Goal: Complete application form

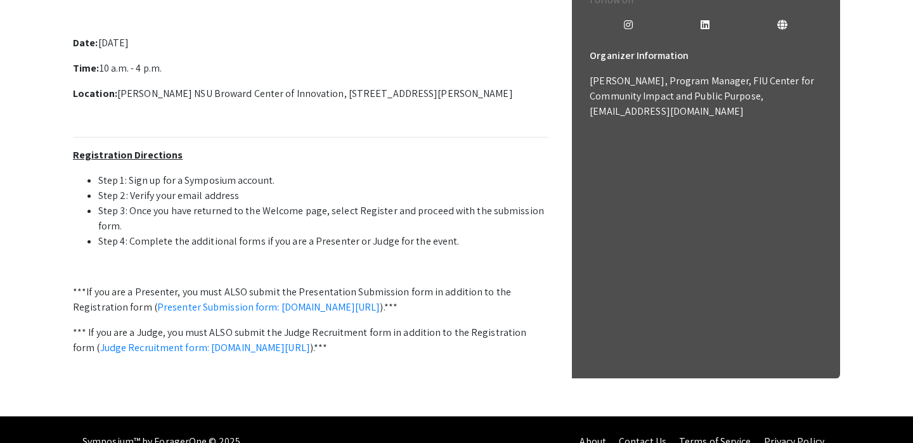
scroll to position [418, 0]
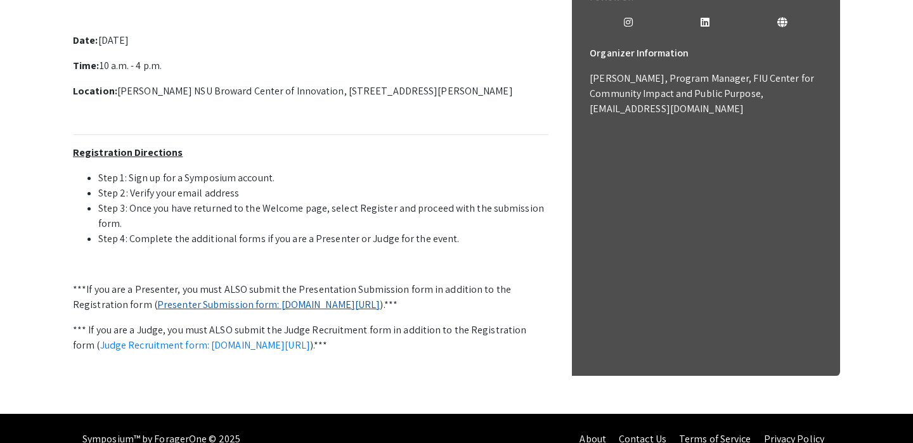
click at [380, 302] on link "Presenter Submission form: symposium.foragerone.com/lssfsymposium2025/submission" at bounding box center [268, 304] width 223 height 13
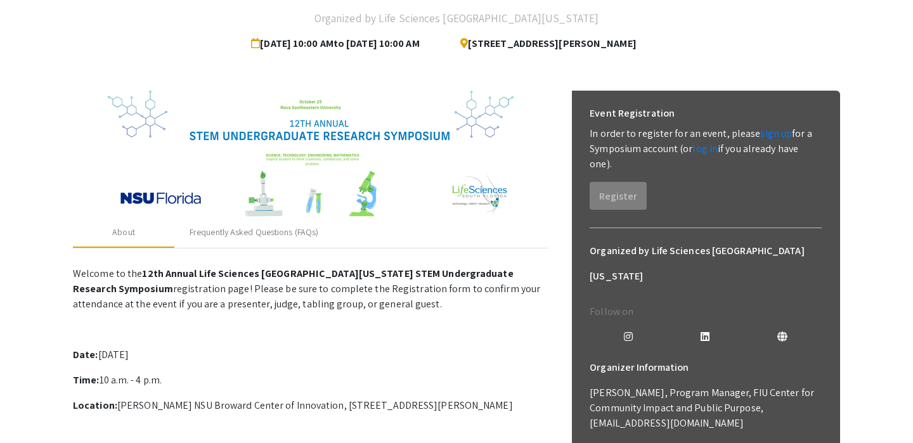
scroll to position [0, 0]
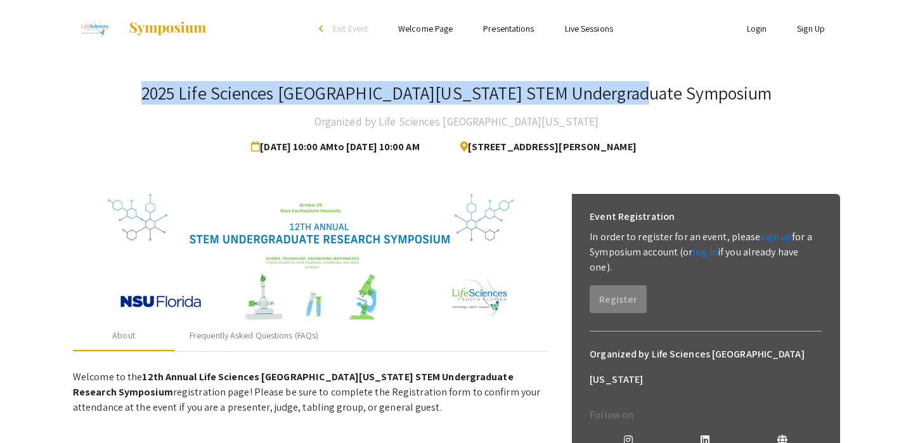
drag, startPoint x: 193, startPoint y: 91, endPoint x: 703, endPoint y: 100, distance: 509.2
click at [703, 100] on div "2025 Life Sciences South Florida STEM Undergraduate Symposium Organized by Life…" at bounding box center [456, 120] width 767 height 77
copy h3 "2025 Life Sciences South Florida STEM Undergraduate Symposium"
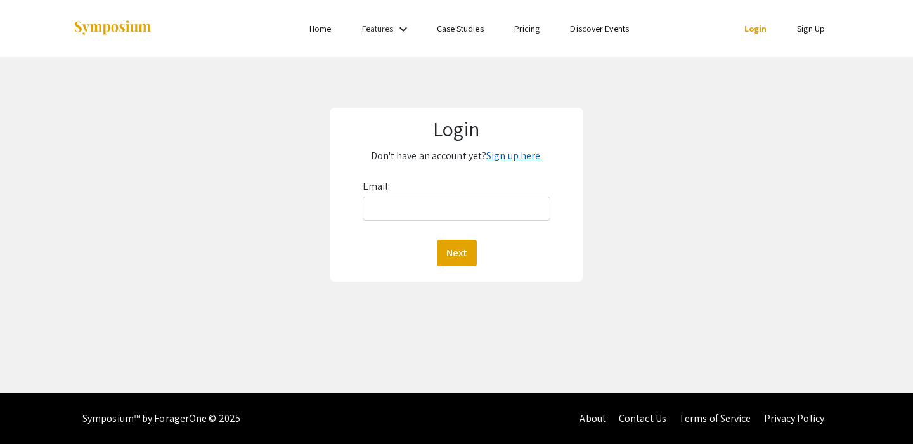
click at [513, 160] on link "Sign up here." at bounding box center [514, 155] width 56 height 13
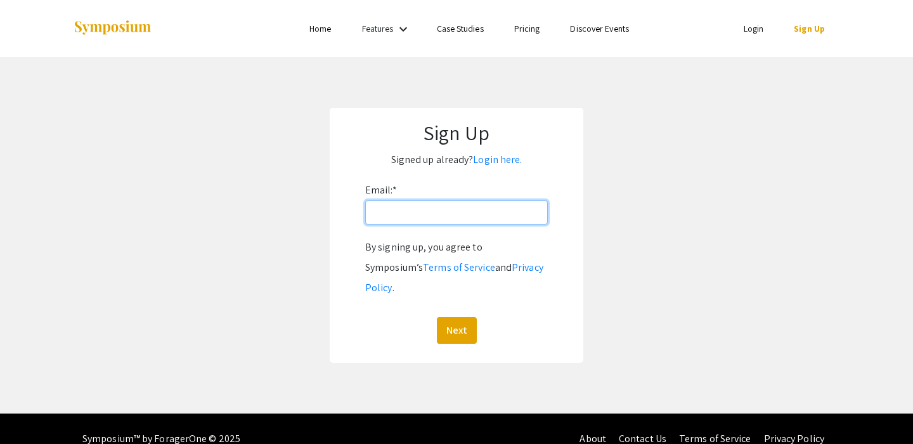
click at [471, 218] on input "Email: *" at bounding box center [456, 212] width 183 height 24
drag, startPoint x: 482, startPoint y: 212, endPoint x: 339, endPoint y: 208, distance: 142.7
click at [339, 208] on div "Sign Up Signed up already? Login here. Email: * [EMAIL_ADDRESS][DOMAIN_NAME] By…" at bounding box center [457, 235] width 254 height 255
type input "[EMAIL_ADDRESS][DOMAIN_NAME]"
click at [446, 317] on button "Next" at bounding box center [457, 330] width 40 height 27
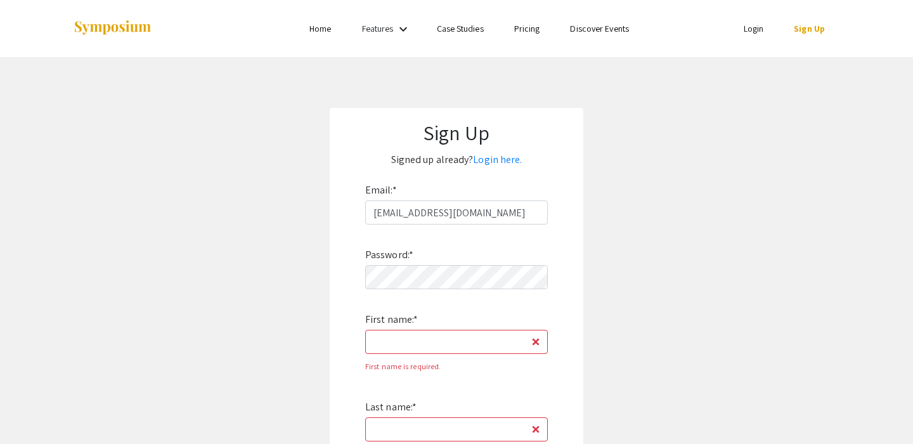
click at [429, 329] on div "Password: * First name: * First name is required. Last name: * Last name is req…" at bounding box center [456, 430] width 183 height 412
click at [427, 340] on input "First name: *" at bounding box center [456, 342] width 183 height 24
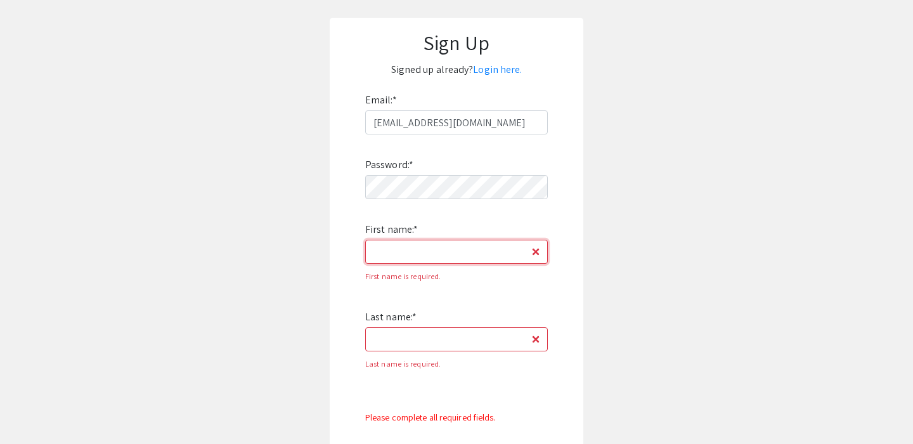
scroll to position [98, 0]
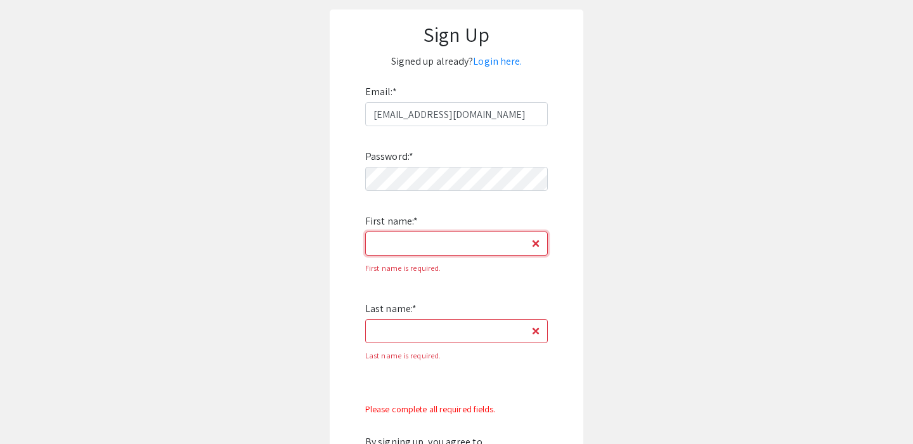
click at [420, 243] on input "First name: *" at bounding box center [456, 243] width 183 height 24
type input "Lukah"
type input "Varghese"
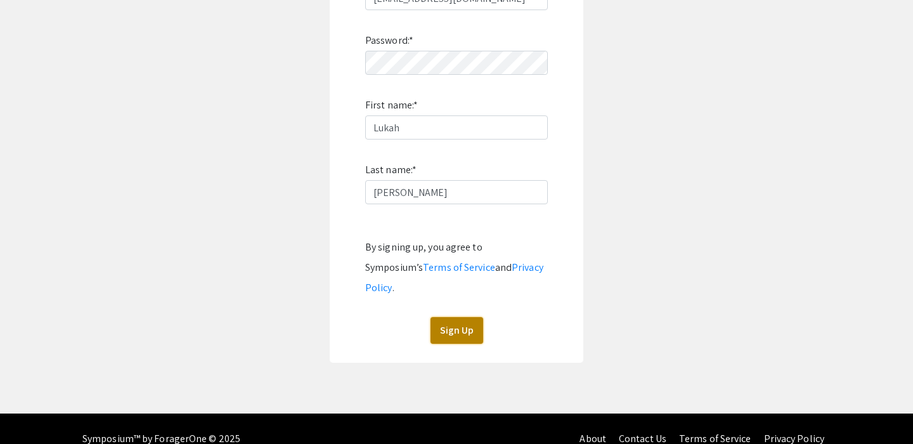
click at [466, 317] on button "Sign Up" at bounding box center [457, 330] width 53 height 27
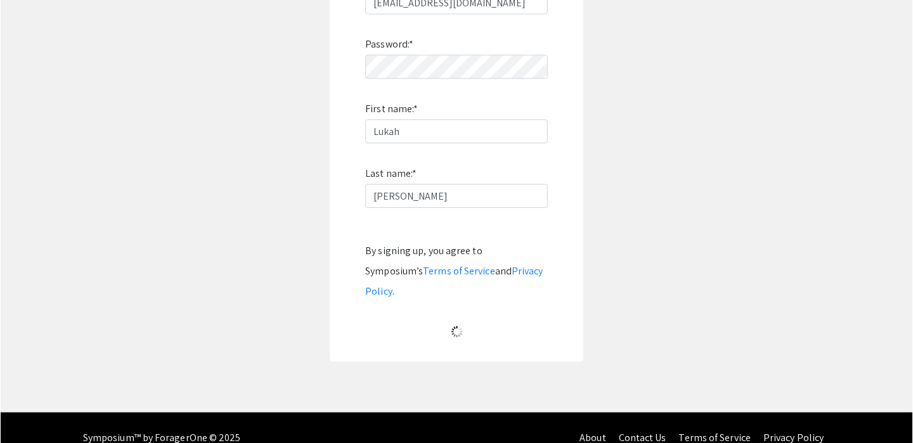
scroll to position [32, 0]
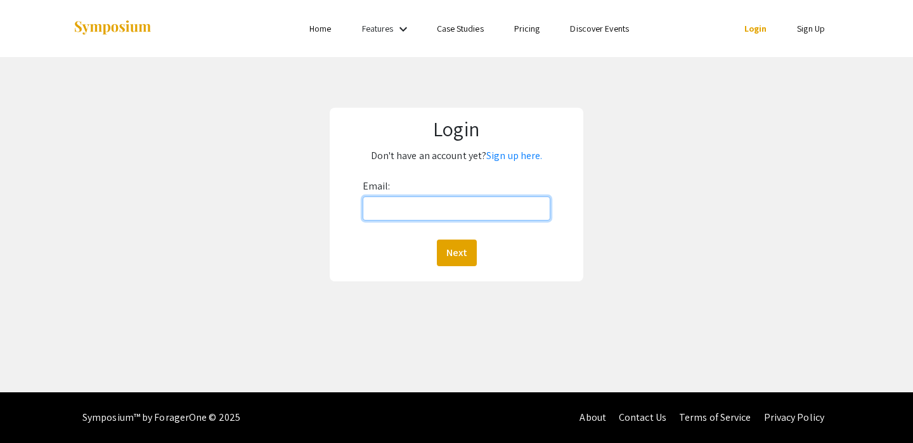
click at [498, 210] on input "Email:" at bounding box center [457, 209] width 188 height 24
type input "[EMAIL_ADDRESS][DOMAIN_NAME]"
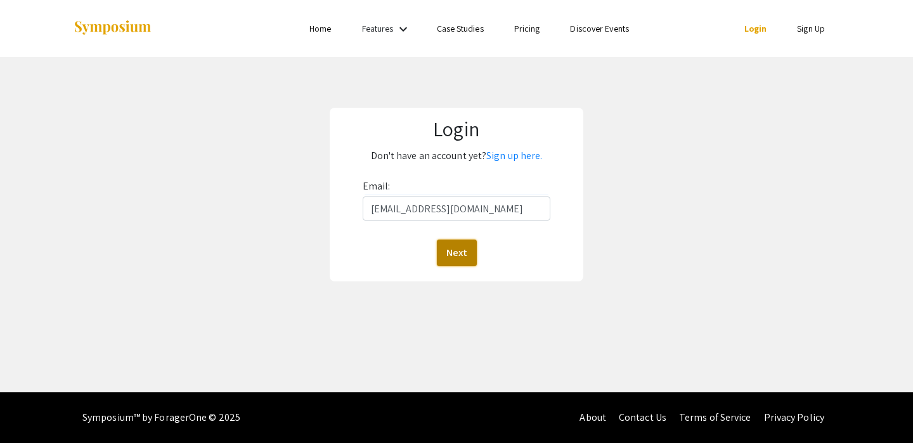
click at [467, 249] on button "Next" at bounding box center [457, 253] width 40 height 27
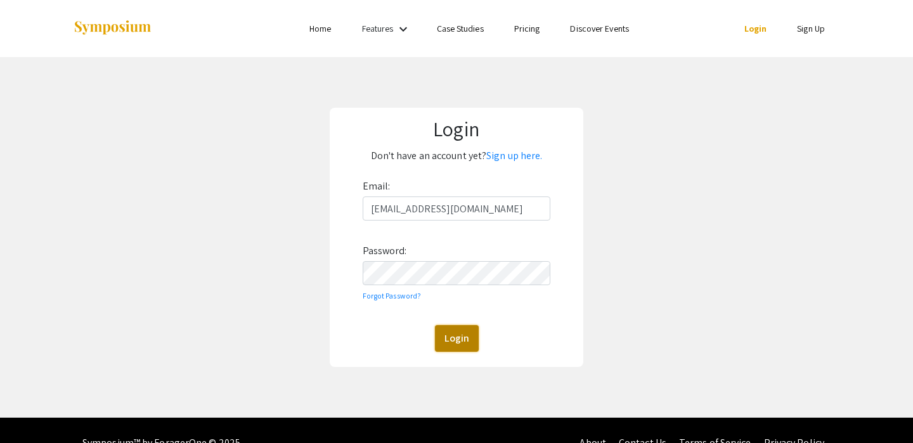
click at [473, 330] on button "Login" at bounding box center [457, 338] width 44 height 27
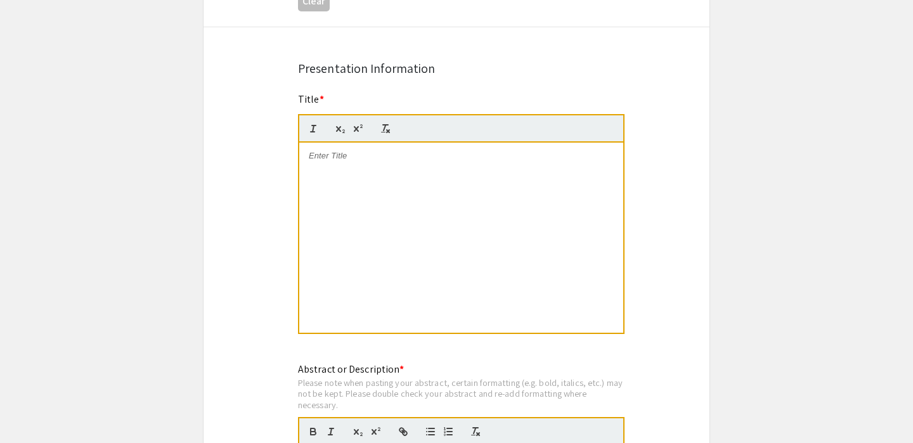
scroll to position [933, 0]
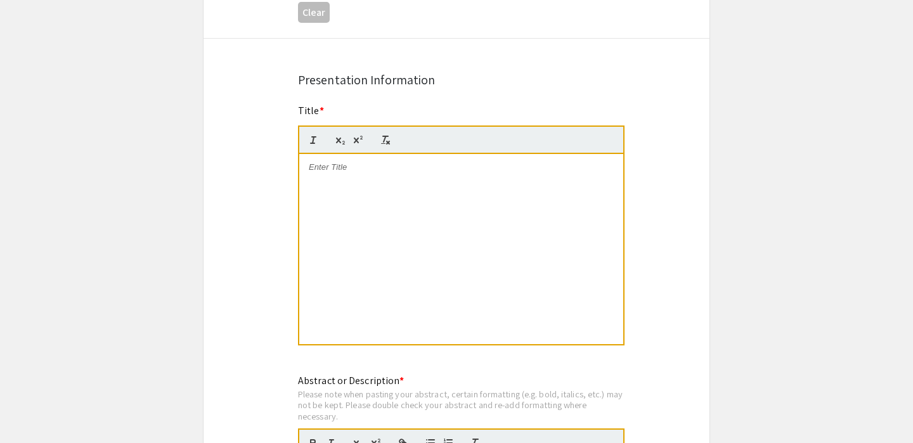
click at [502, 209] on div at bounding box center [461, 249] width 324 height 190
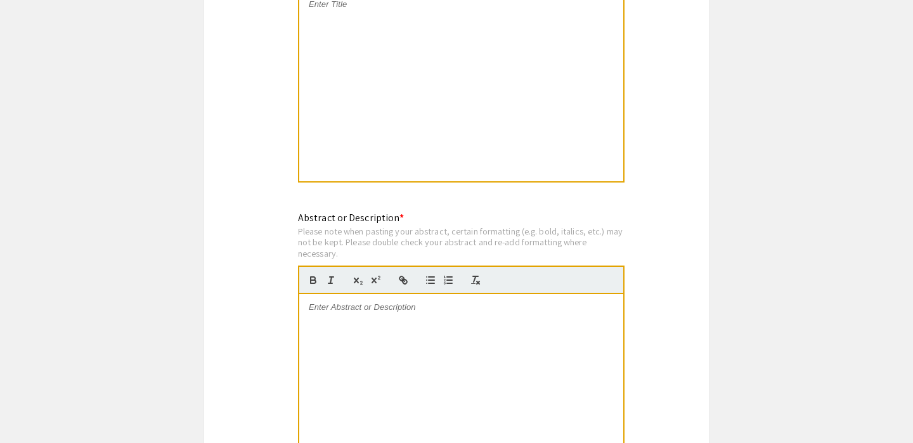
scroll to position [1136, 0]
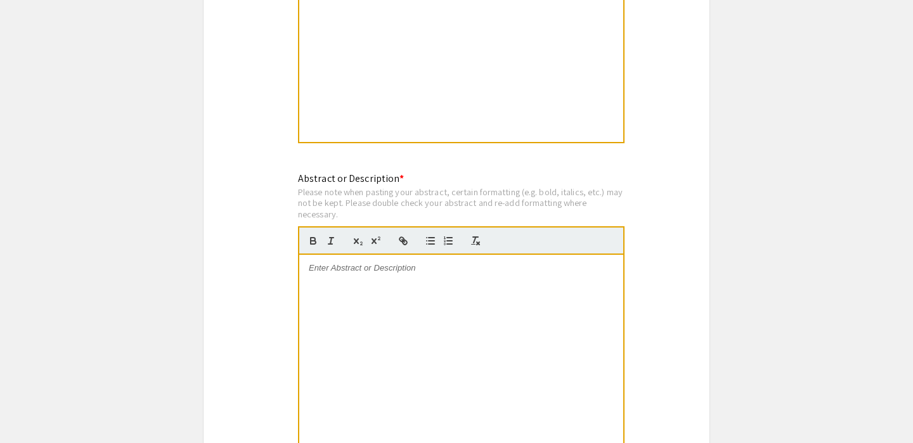
click at [491, 292] on div at bounding box center [461, 350] width 324 height 190
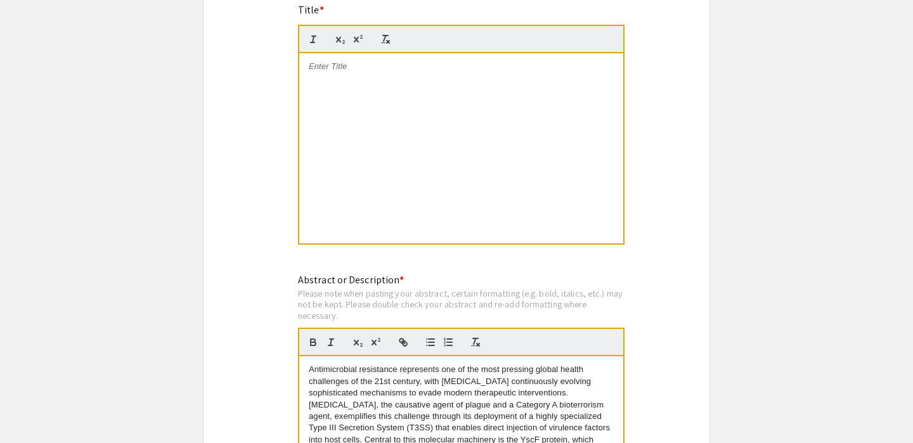
scroll to position [1014, 0]
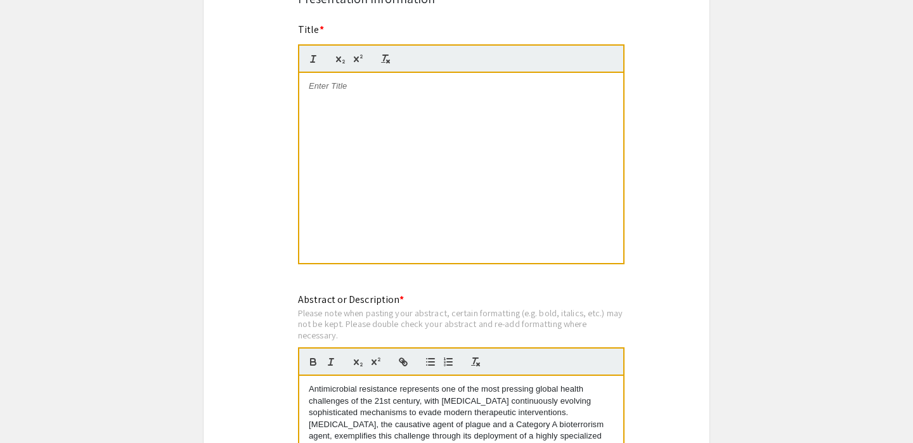
click at [470, 148] on div at bounding box center [461, 168] width 324 height 190
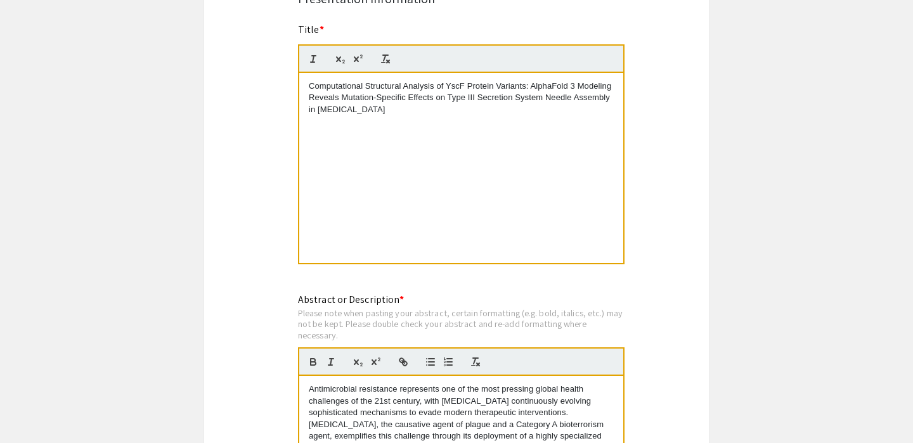
scroll to position [0, 0]
click at [645, 160] on div "Symposium Presentation Submission 2025 Life Sciences South Florida STEM Undergr…" at bounding box center [456, 200] width 507 height 2288
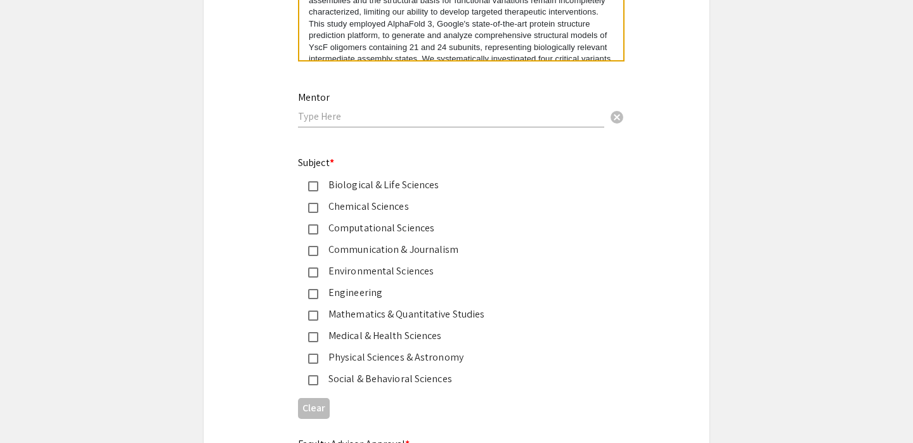
scroll to position [1527, 0]
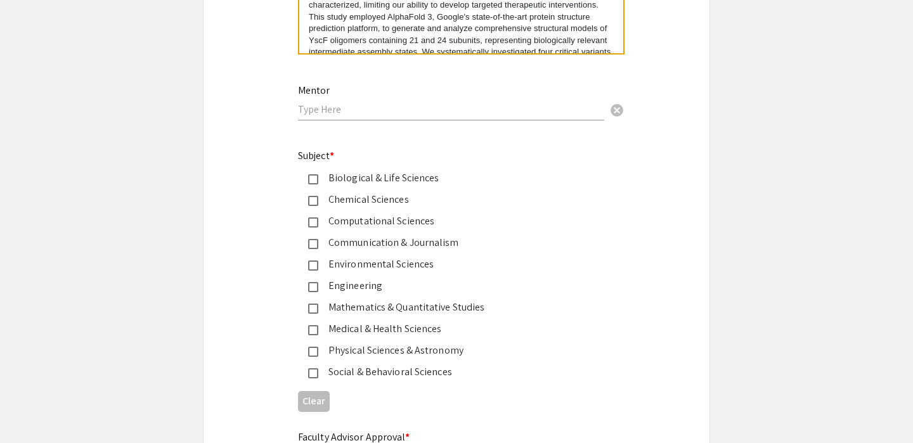
click at [500, 116] on input "text" at bounding box center [451, 109] width 306 height 13
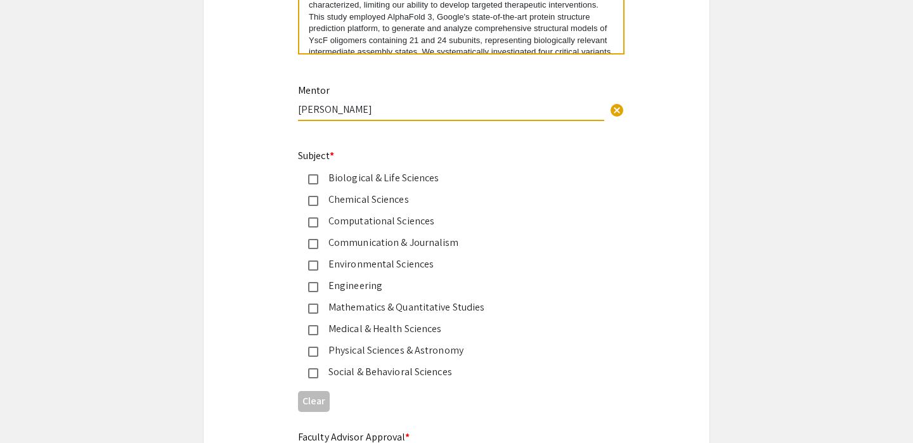
type input "Arthur Sikora"
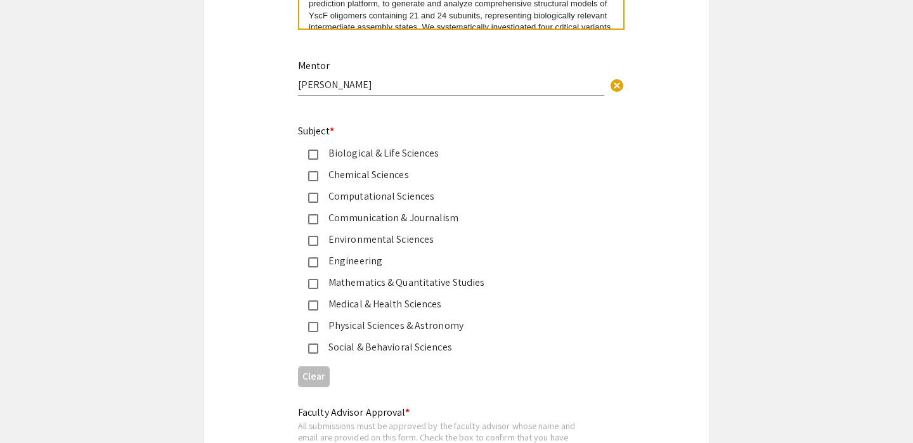
scroll to position [1558, 0]
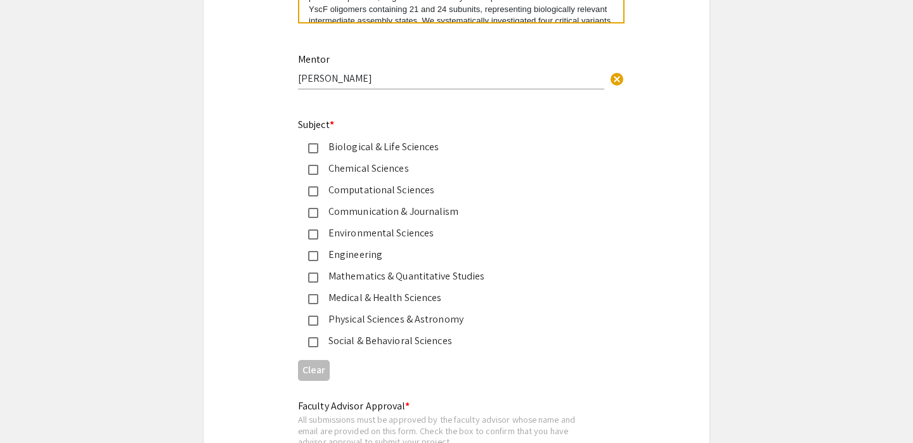
click at [322, 170] on div "Chemical Sciences" at bounding box center [451, 168] width 266 height 15
click at [331, 152] on div "Biological & Life Sciences" at bounding box center [451, 146] width 266 height 15
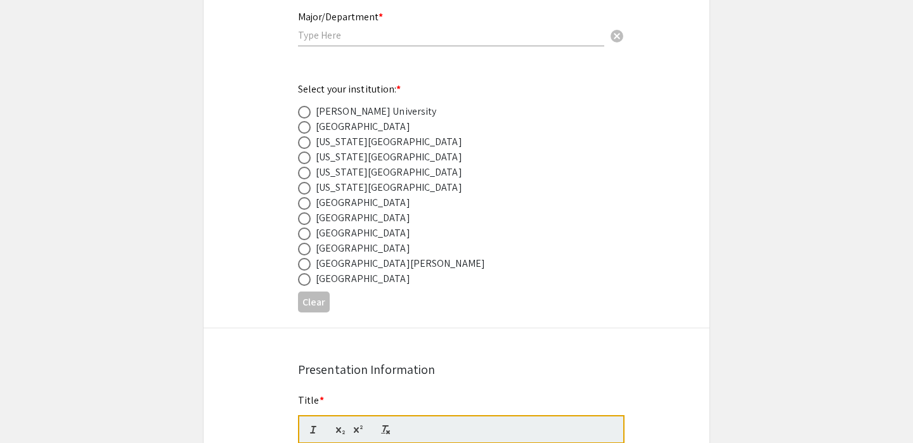
scroll to position [636, 0]
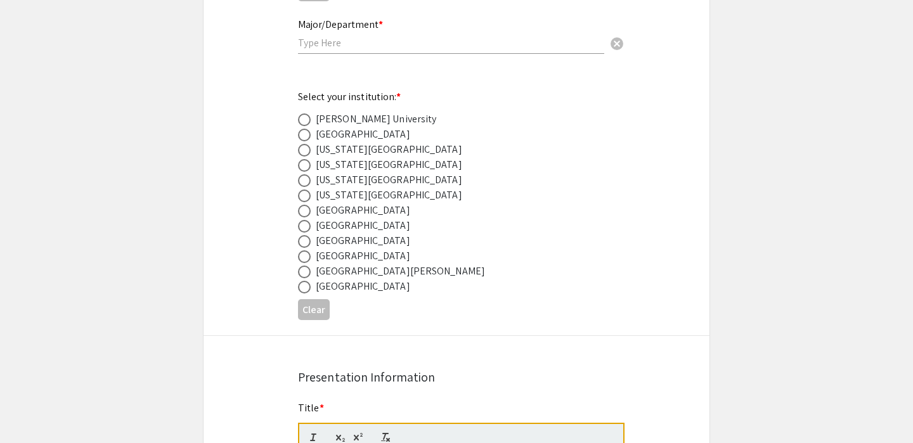
click at [375, 243] on div "[GEOGRAPHIC_DATA]" at bounding box center [363, 240] width 94 height 15
click at [308, 246] on span at bounding box center [304, 241] width 13 height 13
click at [308, 246] on input "radio" at bounding box center [304, 241] width 13 height 13
radio input "true"
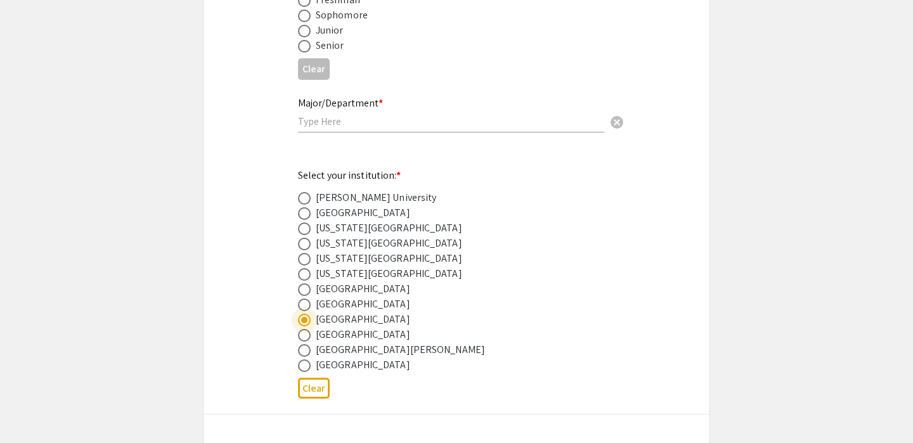
scroll to position [555, 0]
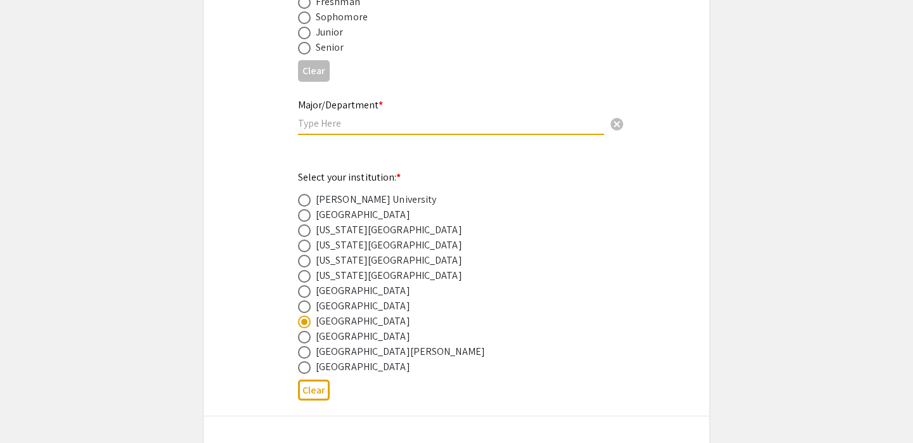
click at [343, 126] on input "text" at bounding box center [451, 123] width 306 height 13
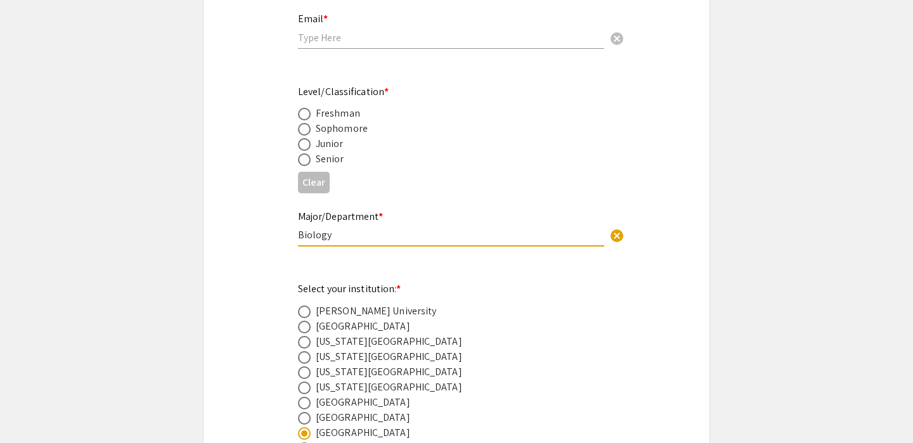
scroll to position [432, 0]
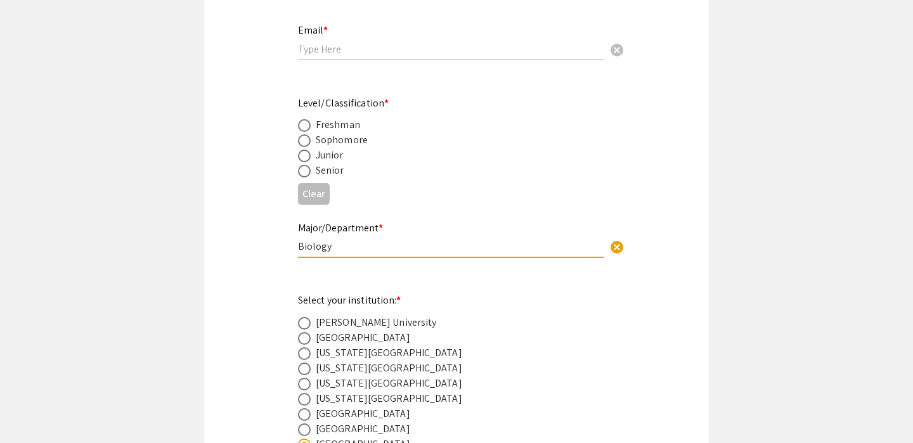
type input "Biology"
click at [309, 153] on span at bounding box center [304, 156] width 13 height 13
click at [309, 153] on input "radio" at bounding box center [304, 156] width 13 height 13
radio input "true"
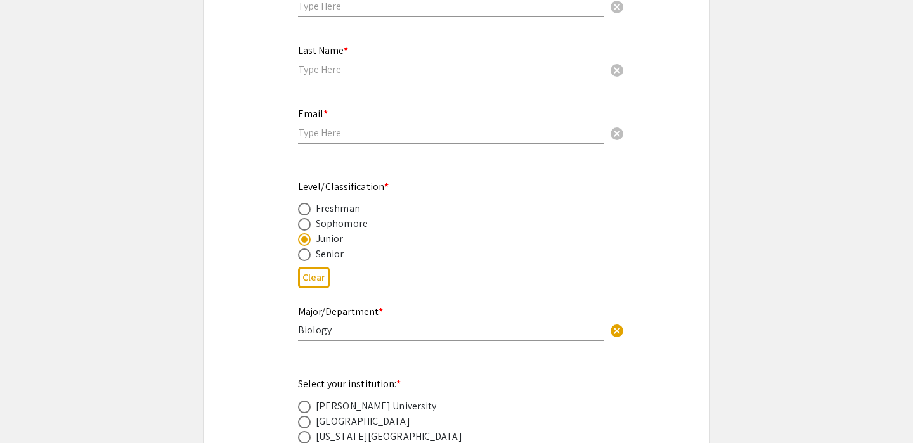
scroll to position [332, 0]
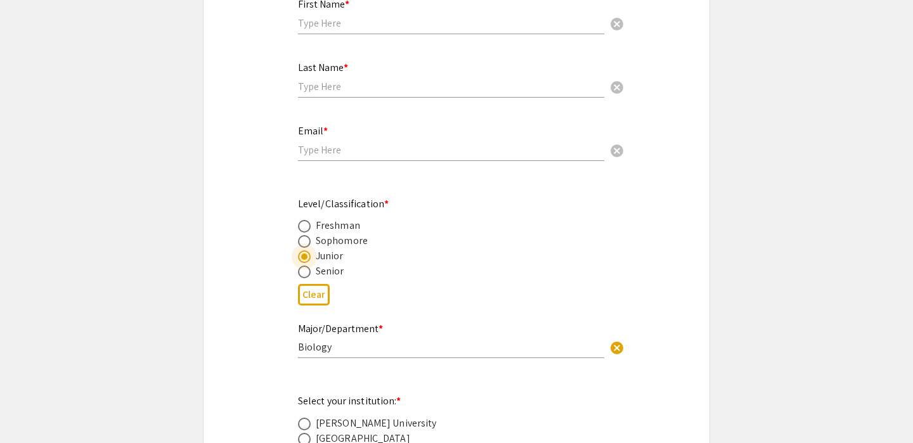
click at [332, 162] on div "Email * cancel" at bounding box center [451, 143] width 306 height 61
click at [337, 154] on input "email" at bounding box center [451, 149] width 306 height 13
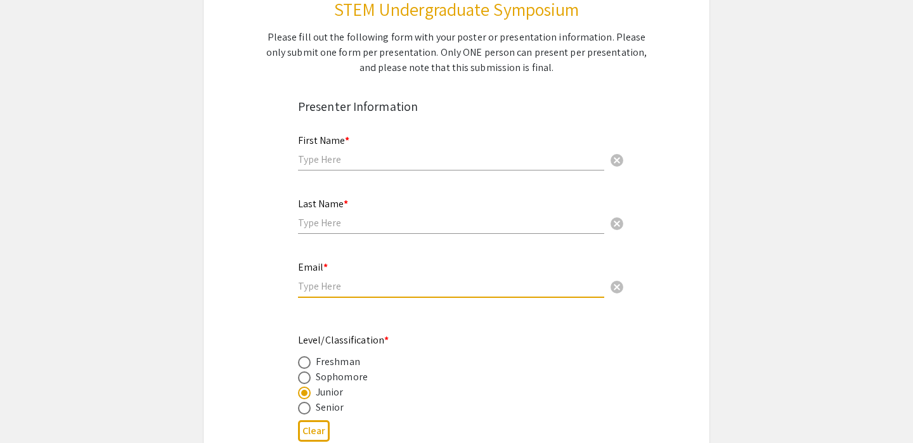
scroll to position [196, 0]
click at [339, 150] on div "First Name * cancel" at bounding box center [451, 146] width 306 height 48
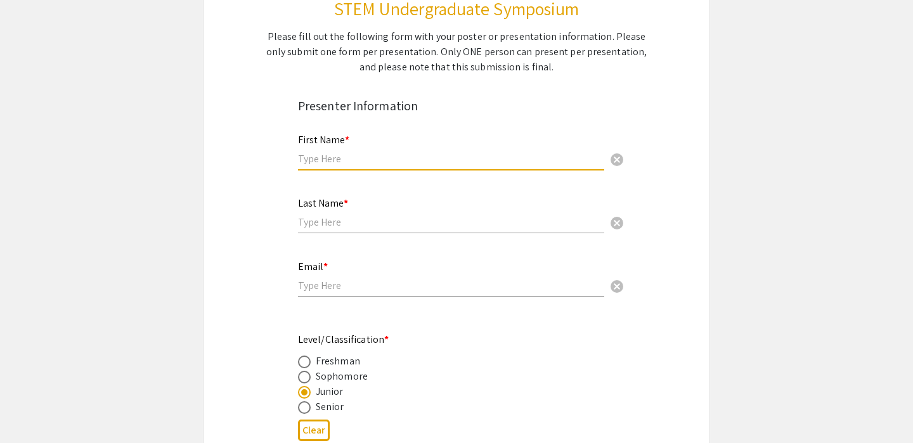
type input "Lukah"
type input "Varghese"
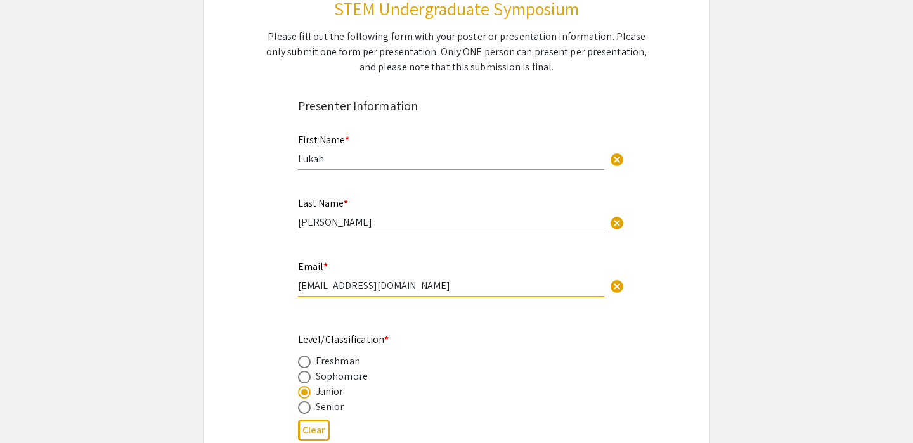
drag, startPoint x: 410, startPoint y: 287, endPoint x: 265, endPoint y: 287, distance: 145.2
type input "lv658@mynsu.nova.edu"
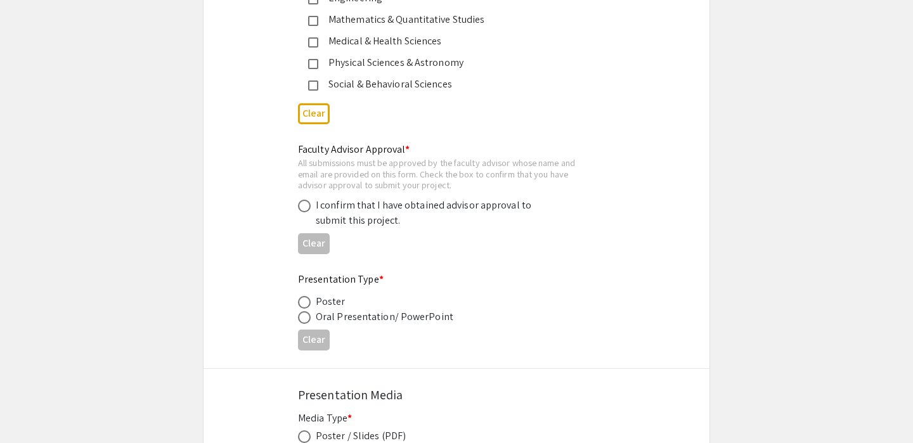
scroll to position [1819, 0]
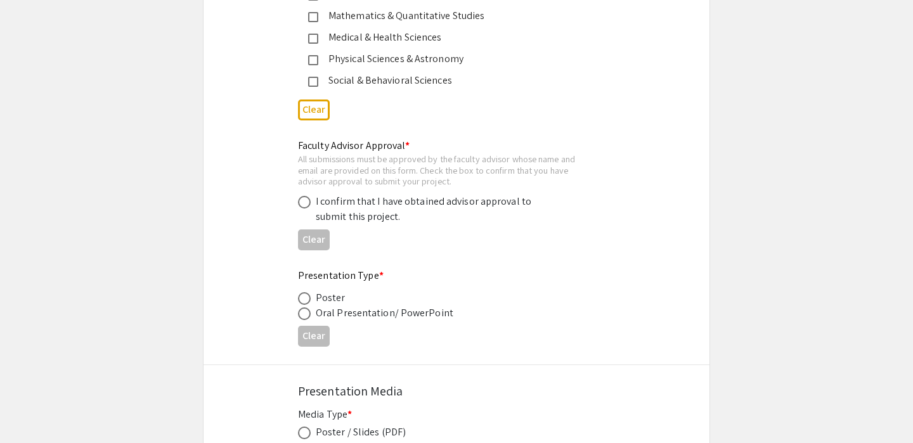
click at [299, 209] on span at bounding box center [304, 202] width 13 height 13
click at [299, 209] on input "radio" at bounding box center [304, 202] width 13 height 13
radio input "true"
click at [305, 302] on span at bounding box center [304, 298] width 13 height 13
click at [305, 302] on input "radio" at bounding box center [304, 298] width 13 height 13
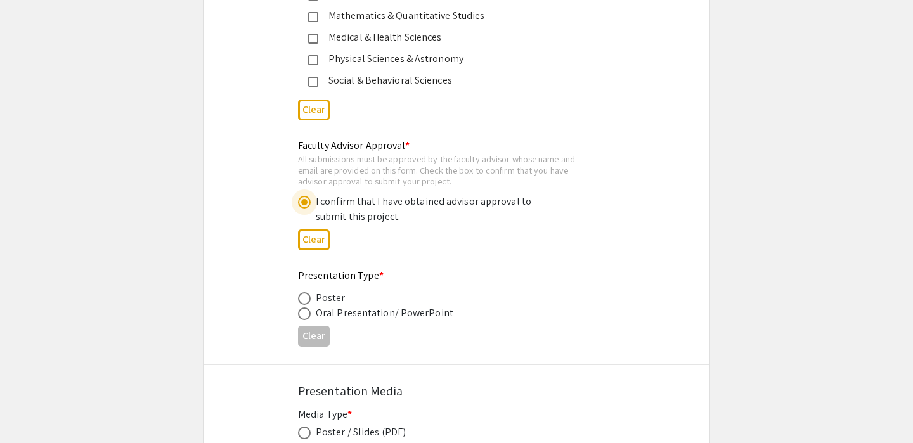
radio input "true"
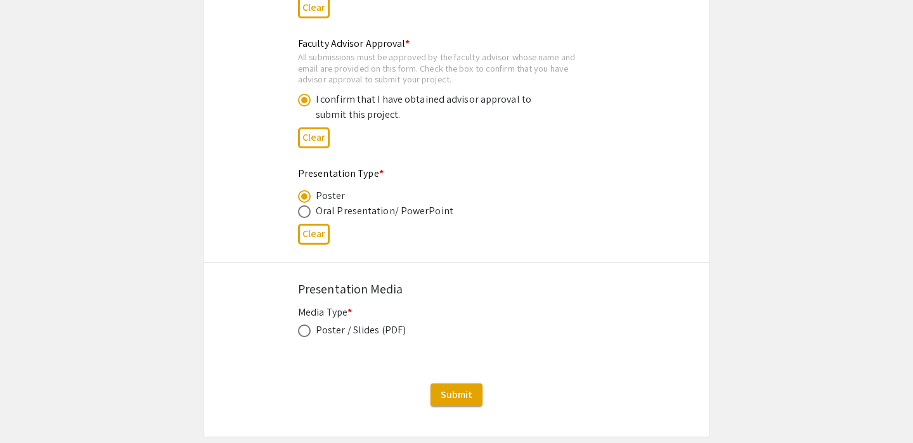
scroll to position [1983, 0]
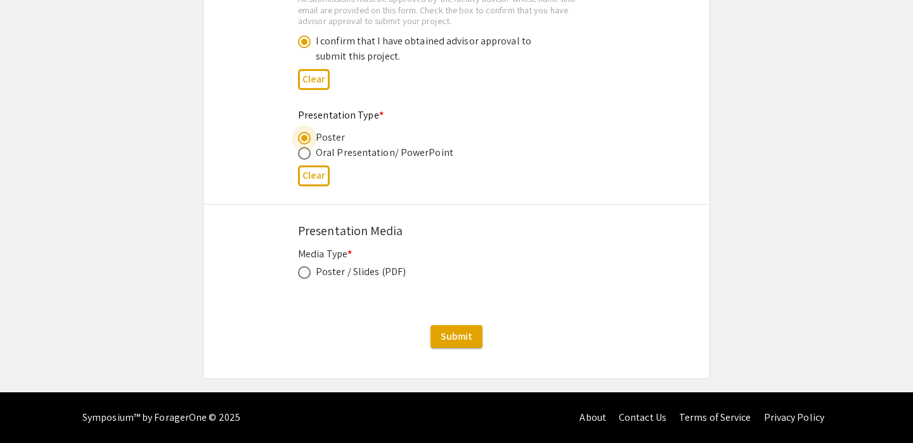
click at [308, 272] on span at bounding box center [304, 272] width 13 height 13
click at [308, 272] on input "radio" at bounding box center [304, 272] width 13 height 13
radio input "true"
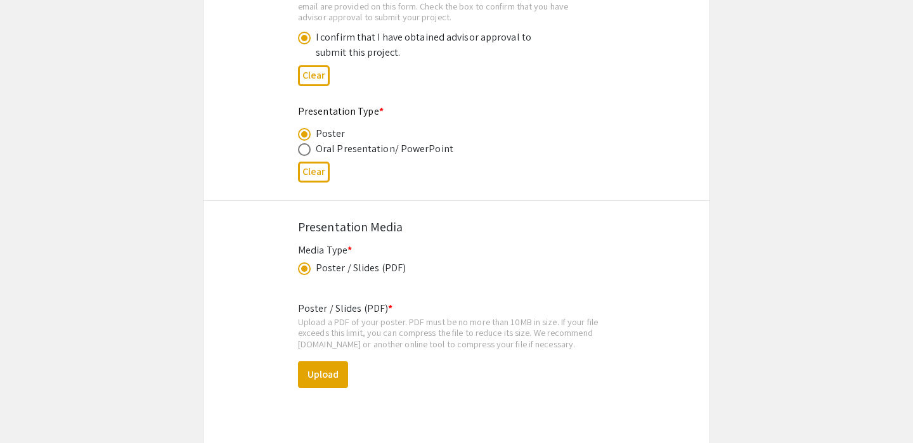
click at [299, 266] on mat-radio-button at bounding box center [307, 268] width 18 height 15
click at [302, 271] on span at bounding box center [304, 269] width 6 height 6
click at [302, 271] on input "radio" at bounding box center [304, 268] width 13 height 13
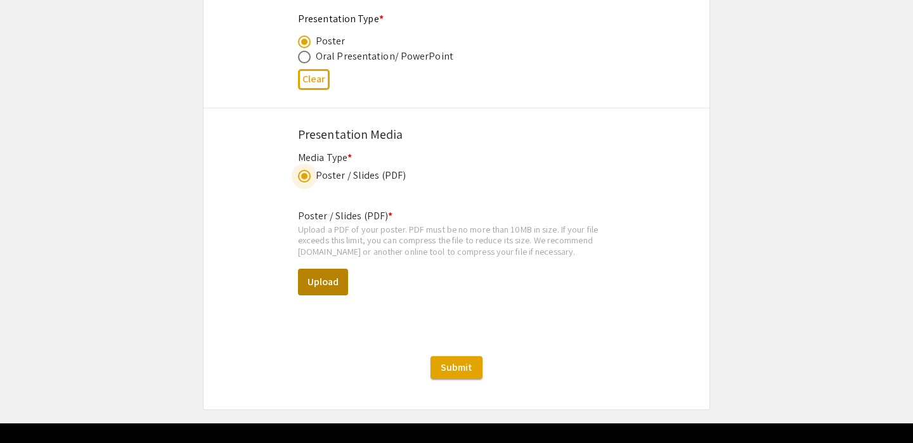
scroll to position [2104, 0]
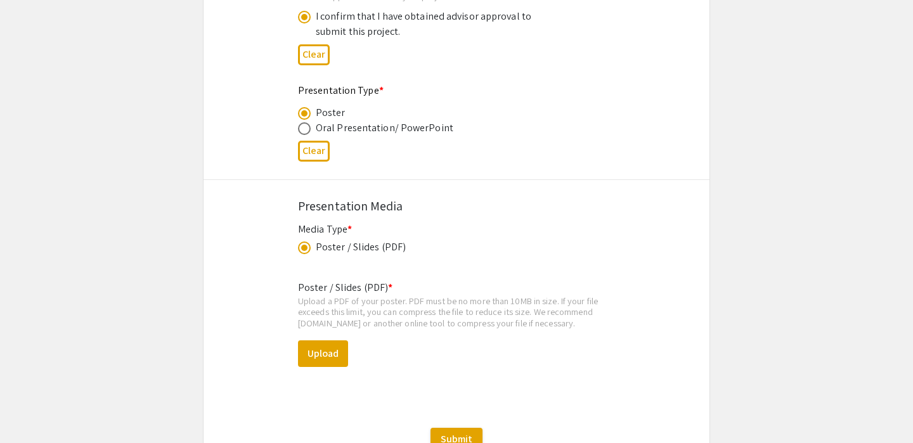
scroll to position [1978, 0]
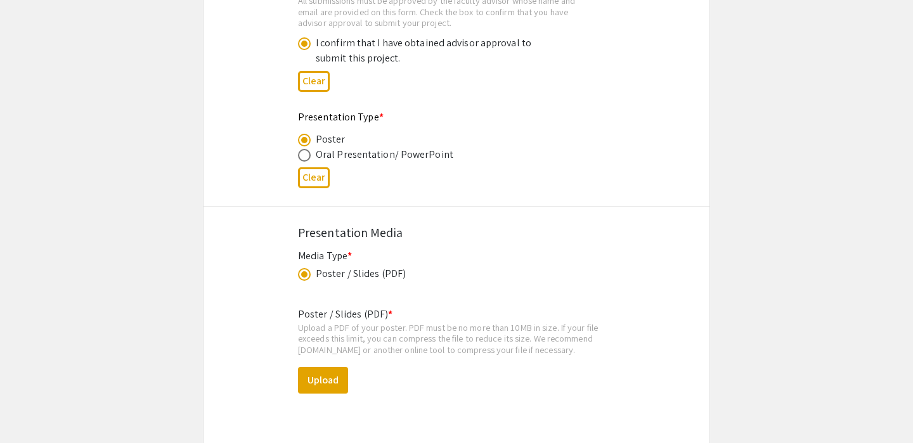
click at [299, 273] on span at bounding box center [304, 274] width 13 height 13
click at [299, 273] on input "radio" at bounding box center [304, 274] width 13 height 13
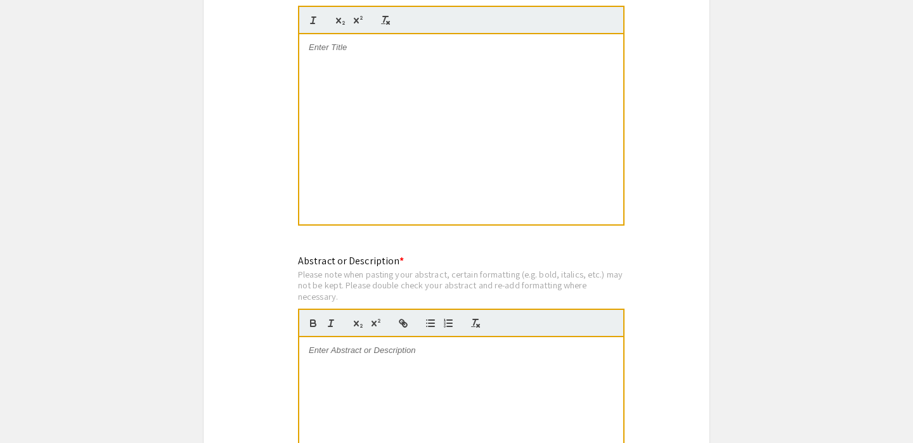
scroll to position [182, 0]
